Goal: Task Accomplishment & Management: Manage account settings

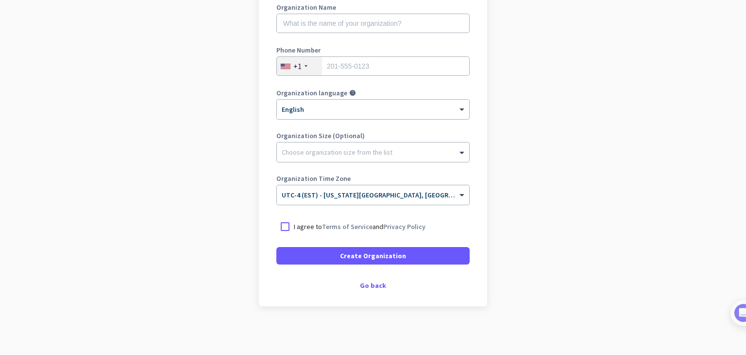
scroll to position [38, 0]
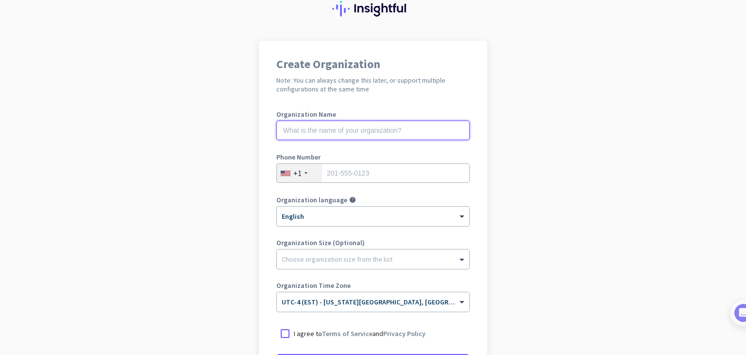
click at [353, 136] on input "text" at bounding box center [372, 129] width 193 height 19
type input "[PERSON_NAME]"
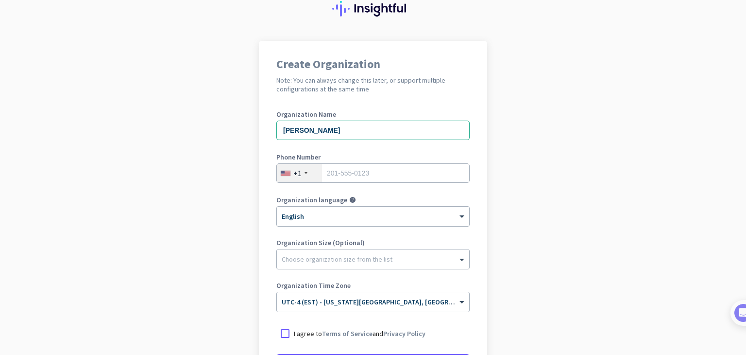
click at [298, 176] on div "+1" at bounding box center [299, 173] width 45 height 18
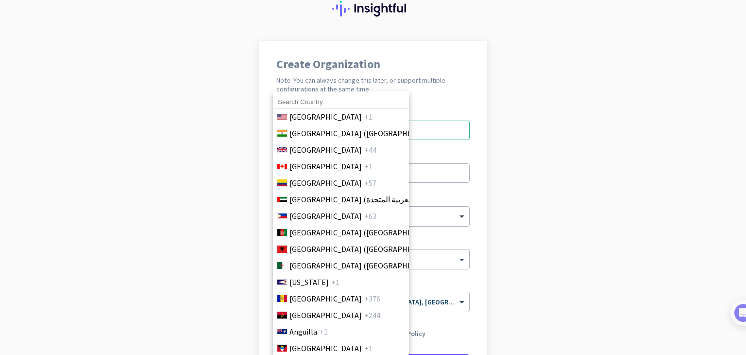
click at [308, 103] on input at bounding box center [341, 102] width 136 height 13
type input "j"
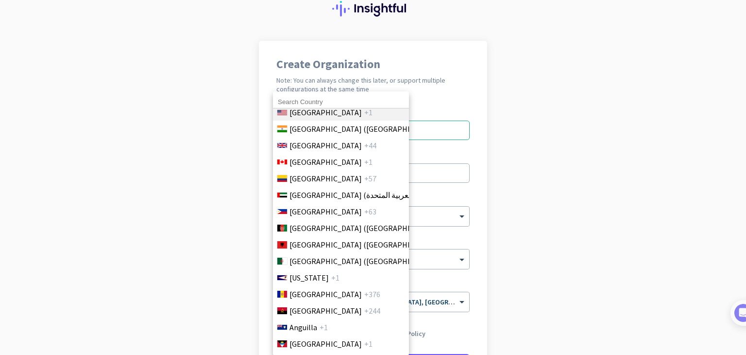
scroll to position [0, 0]
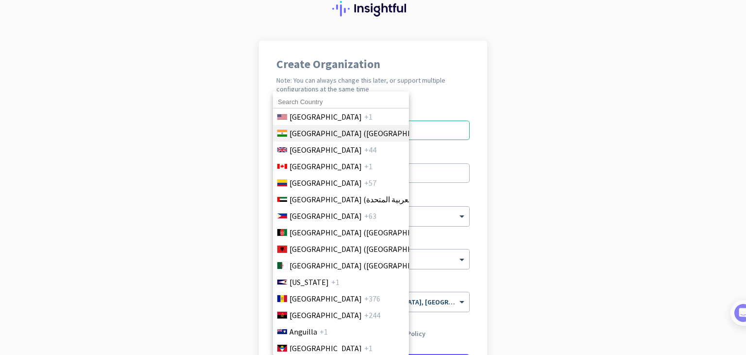
click at [297, 131] on span "[GEOGRAPHIC_DATA] ([GEOGRAPHIC_DATA])" at bounding box center [366, 133] width 152 height 12
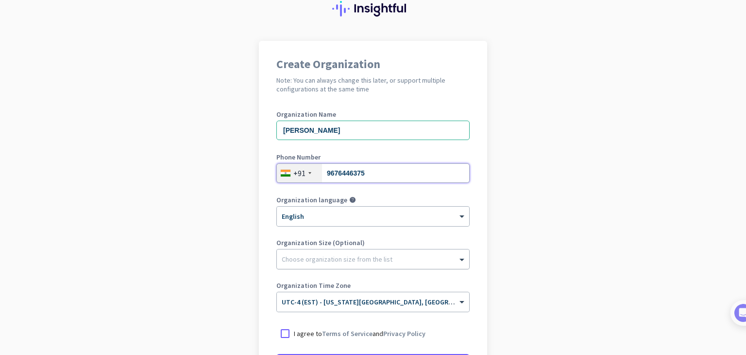
type input "9676446375"
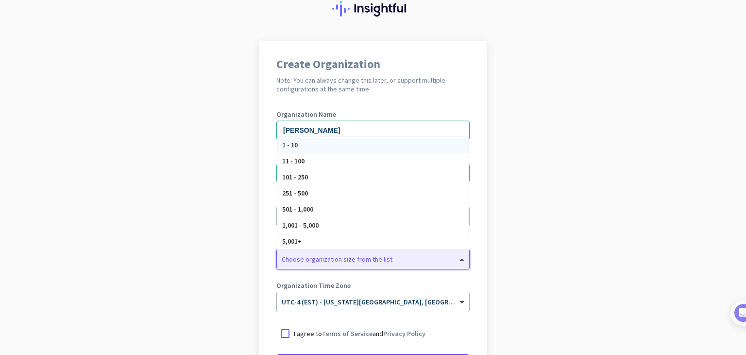
click at [310, 255] on div at bounding box center [373, 257] width 192 height 10
click at [335, 146] on div "1 - 10" at bounding box center [372, 145] width 191 height 16
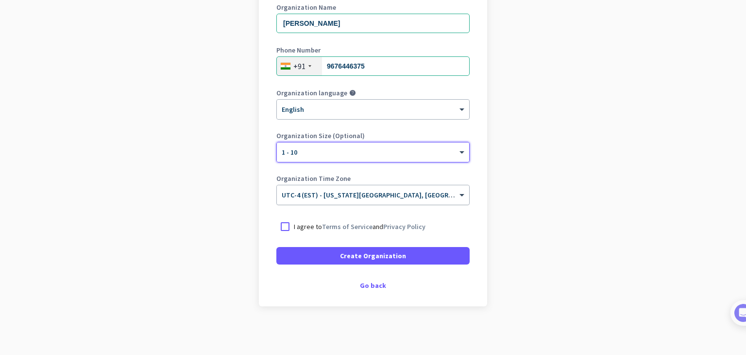
scroll to position [144, 0]
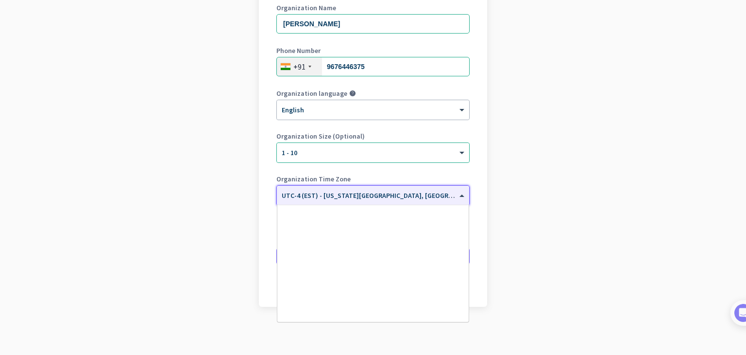
click at [376, 191] on input "text" at bounding box center [363, 191] width 163 height 7
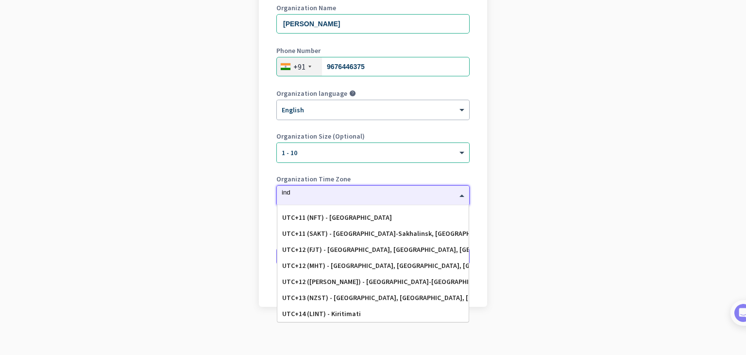
scroll to position [0, 0]
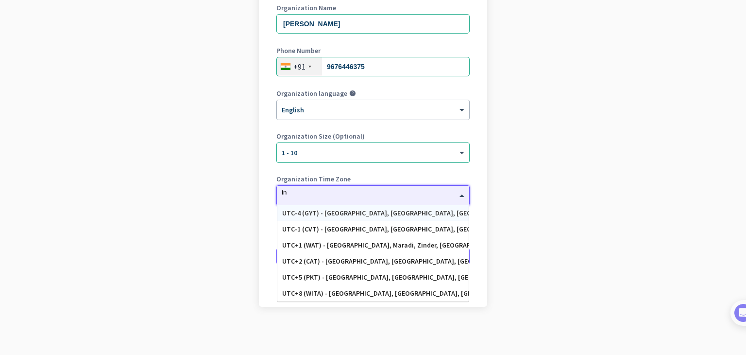
type input "i"
type input "k"
type input "c"
type input "I"
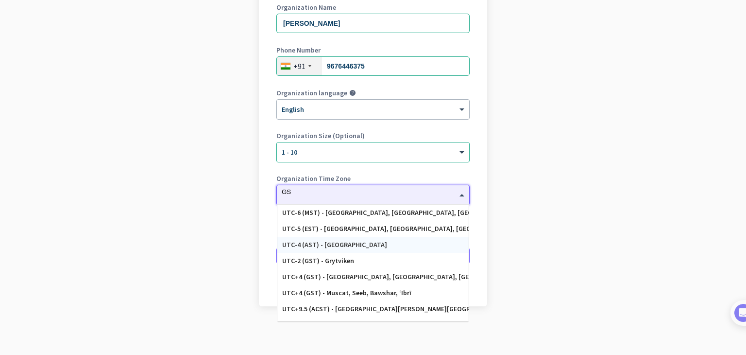
type input "G"
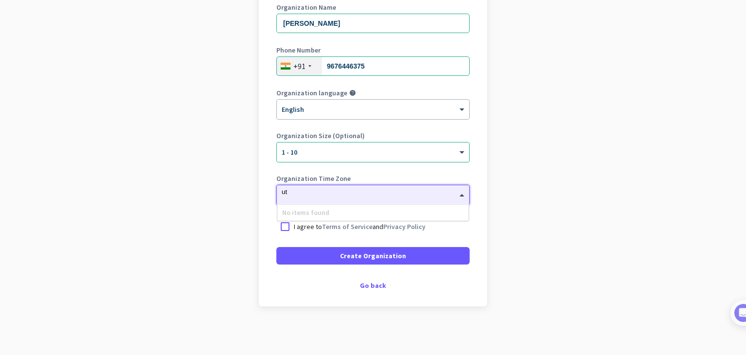
type input "u"
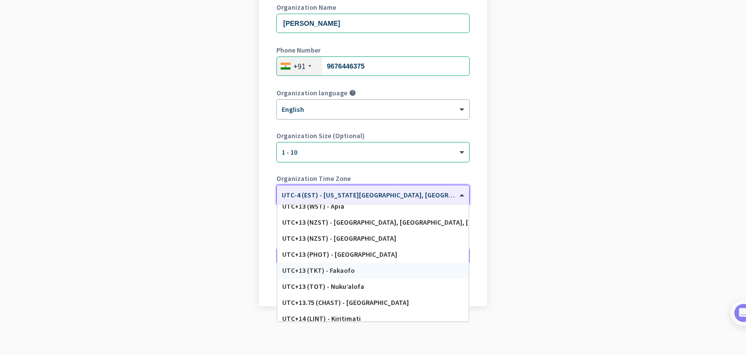
scroll to position [4965, 0]
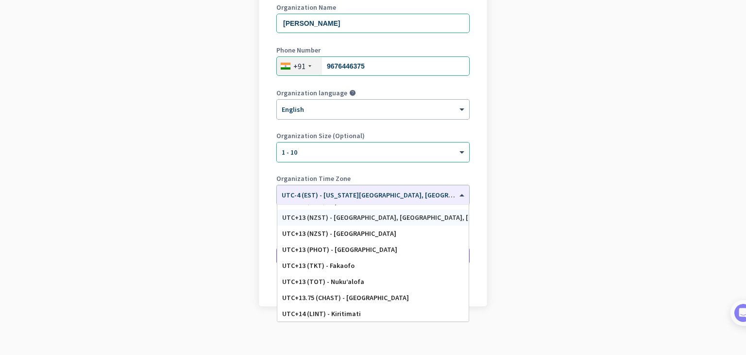
click at [509, 186] on app-onboarding-organization "Create Organization Note: You can always change this later, or support multiple…" at bounding box center [373, 144] width 746 height 421
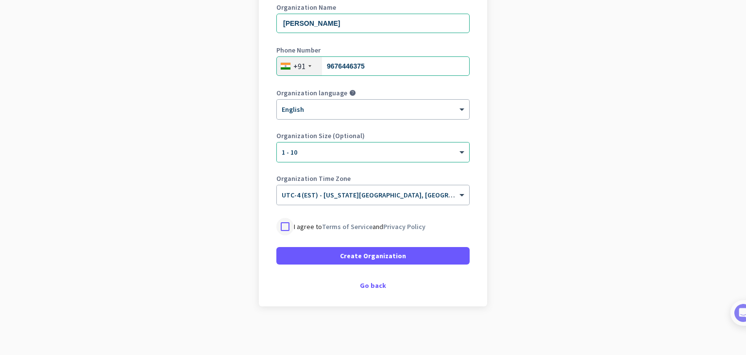
click at [278, 222] on div at bounding box center [284, 226] width 17 height 17
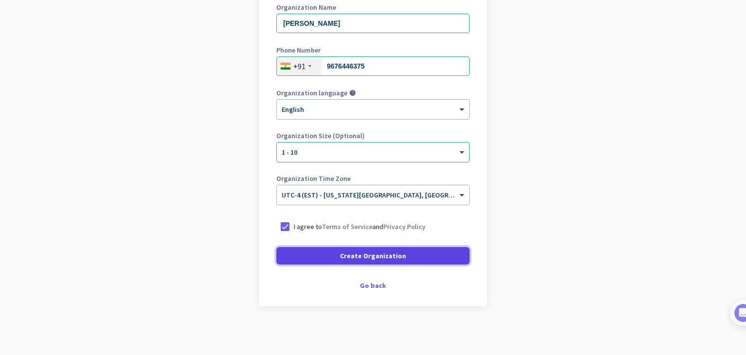
click at [300, 251] on span at bounding box center [372, 255] width 193 height 23
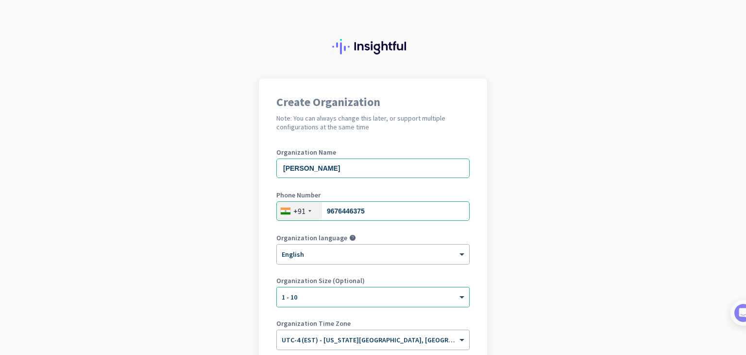
scroll to position [116, 0]
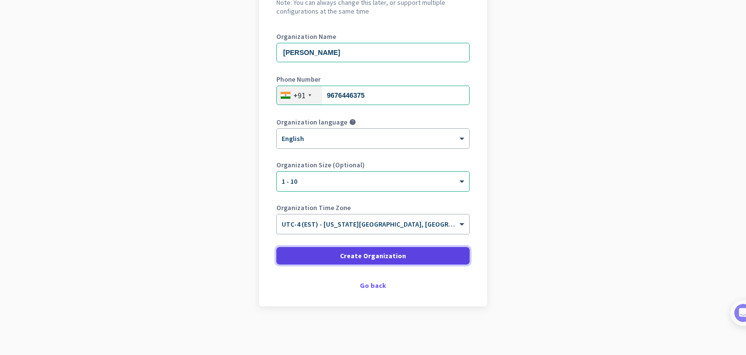
click at [329, 250] on span at bounding box center [372, 255] width 193 height 23
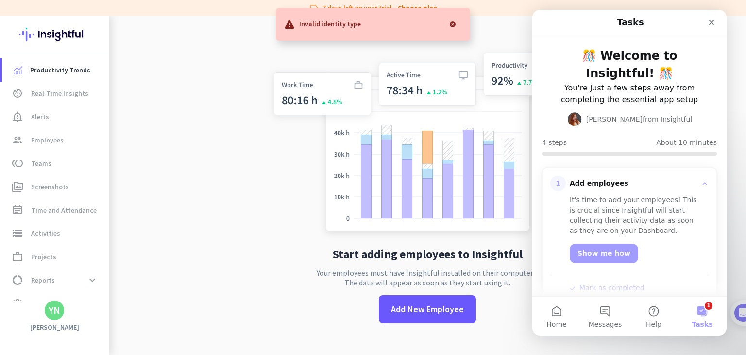
click at [451, 24] on div at bounding box center [452, 24] width 19 height 19
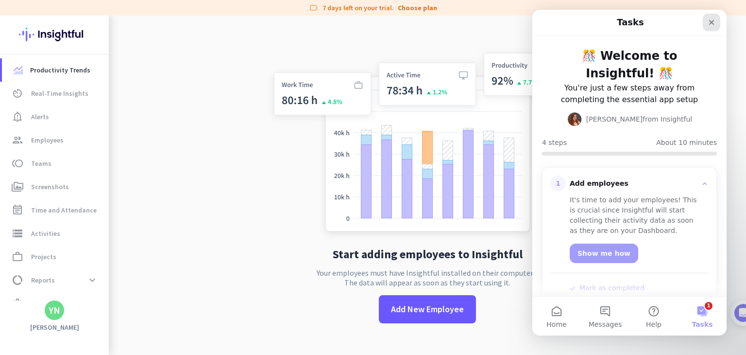
click at [720, 21] on div "Close" at bounding box center [711, 22] width 17 height 17
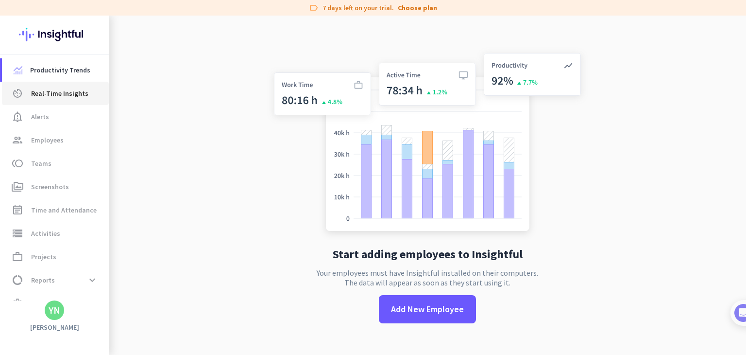
click at [68, 96] on span "Real-Time Insights" at bounding box center [59, 93] width 57 height 12
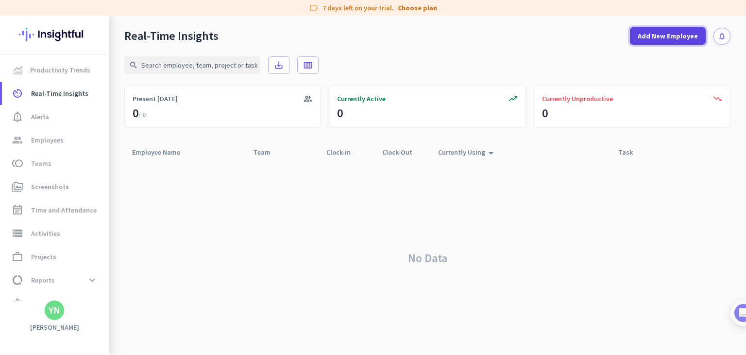
click at [672, 34] on span "Add New Employee" at bounding box center [668, 36] width 60 height 10
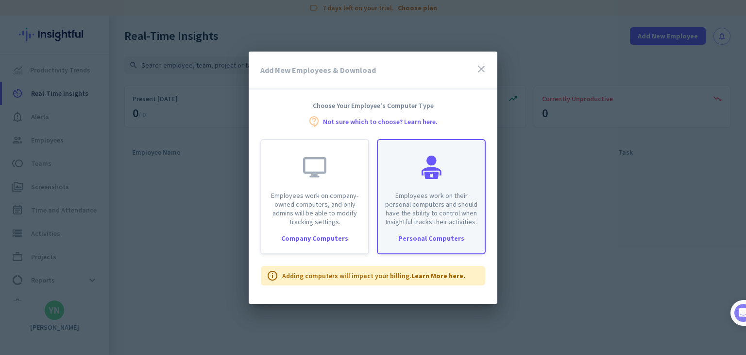
click at [405, 182] on div "Employees work on their personal computers and should have the ability to contr…" at bounding box center [431, 183] width 107 height 86
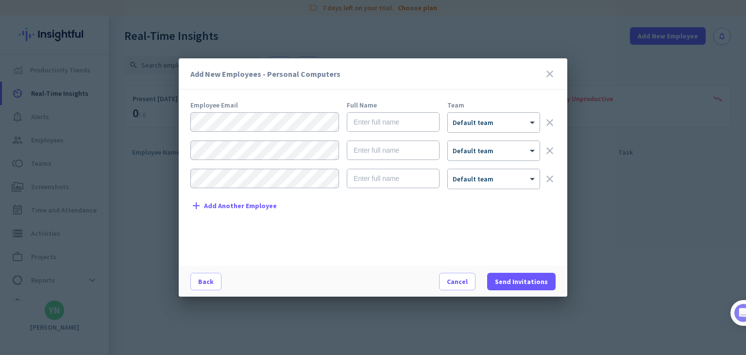
click at [553, 69] on icon "close" at bounding box center [550, 74] width 12 height 12
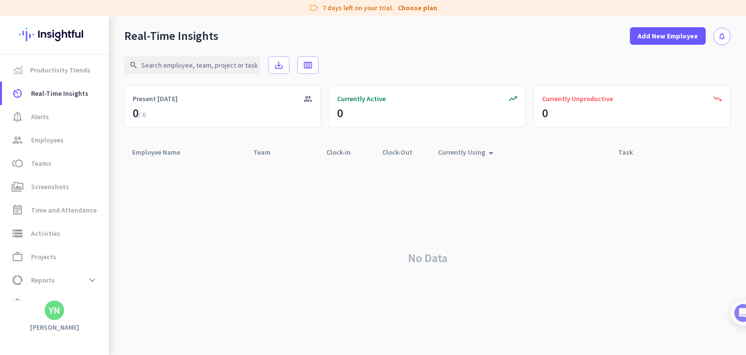
click at [57, 311] on div "YN" at bounding box center [55, 310] width 12 height 10
click at [126, 237] on span "Personal Settings" at bounding box center [106, 239] width 59 height 9
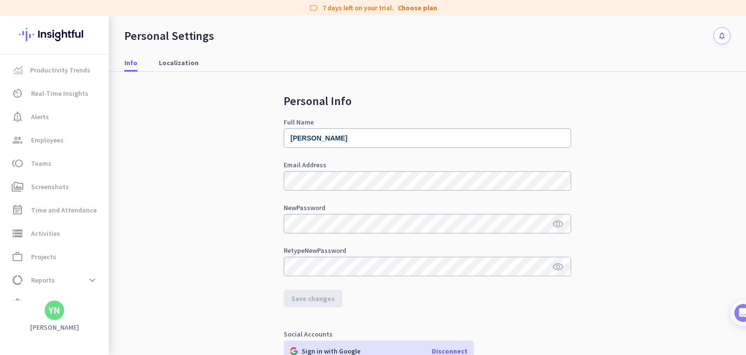
scroll to position [173, 0]
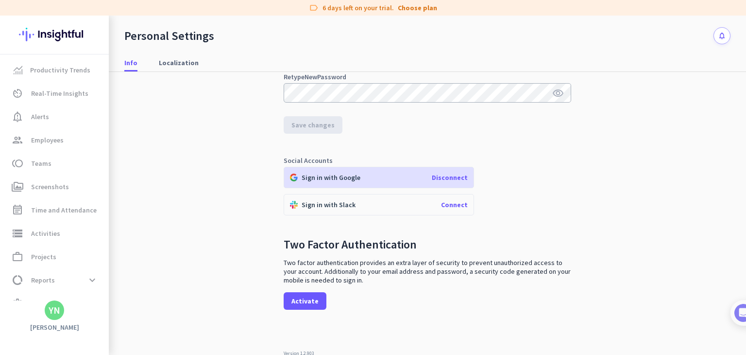
click at [452, 170] on div "Sign in with Google Disconnect" at bounding box center [379, 177] width 190 height 21
click at [443, 180] on span "Disconnect" at bounding box center [450, 177] width 36 height 9
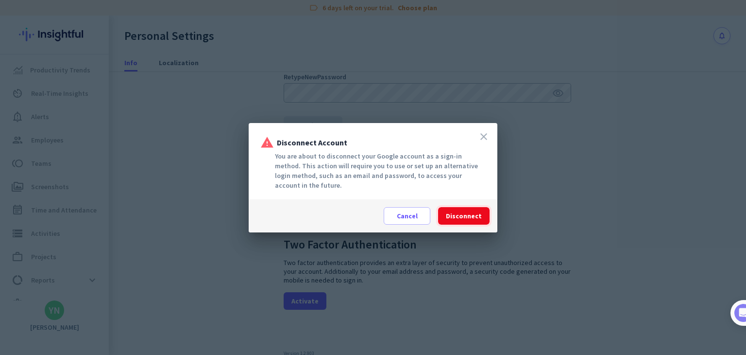
click at [473, 214] on span "Disconnect" at bounding box center [464, 216] width 36 height 10
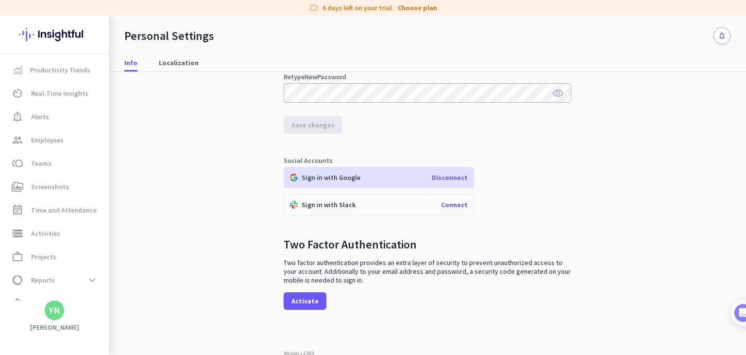
click at [443, 173] on span "Disconnect" at bounding box center [450, 177] width 36 height 9
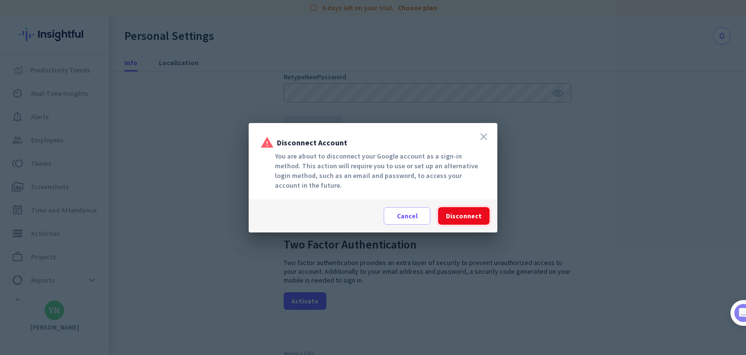
click at [467, 212] on span "Disconnect" at bounding box center [464, 216] width 36 height 10
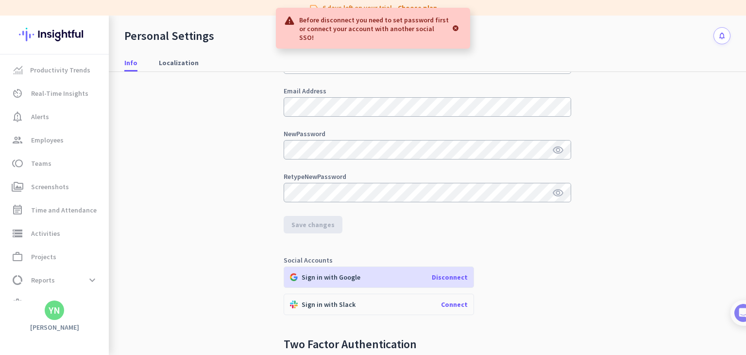
scroll to position [72, 0]
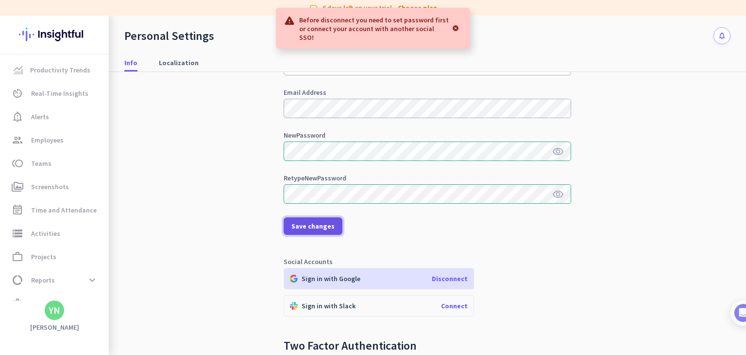
click at [314, 216] on span at bounding box center [313, 225] width 59 height 23
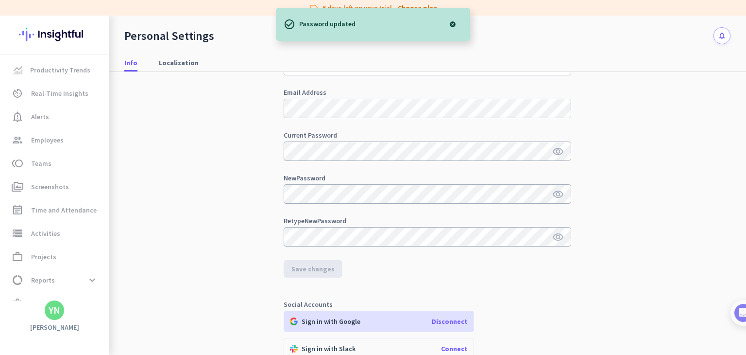
click at [447, 313] on div "Sign in with Google Disconnect" at bounding box center [379, 320] width 190 height 21
click at [446, 317] on span "Disconnect" at bounding box center [450, 321] width 36 height 9
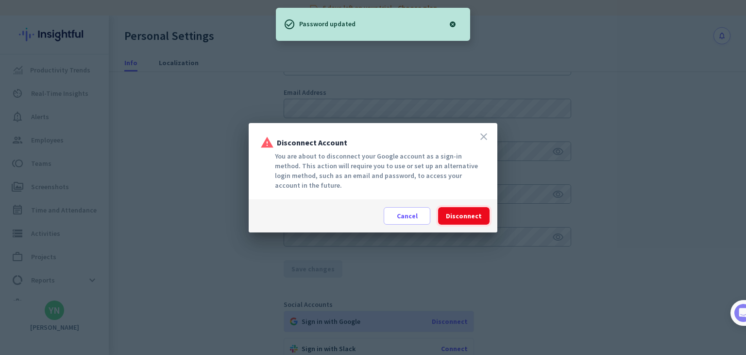
click at [463, 212] on span "Disconnect" at bounding box center [464, 216] width 36 height 10
